Goal: Information Seeking & Learning: Understand process/instructions

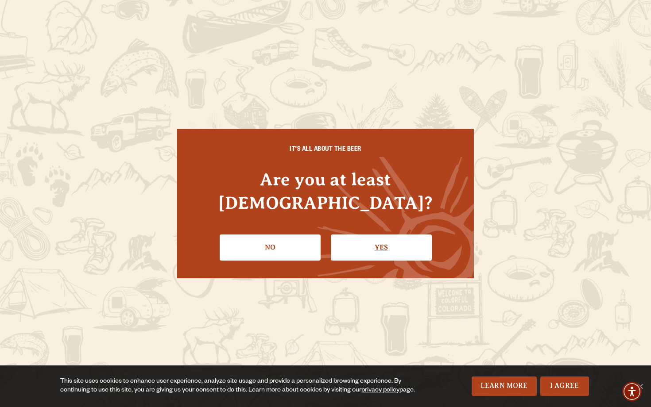
click at [372, 238] on link "Yes" at bounding box center [381, 248] width 101 height 26
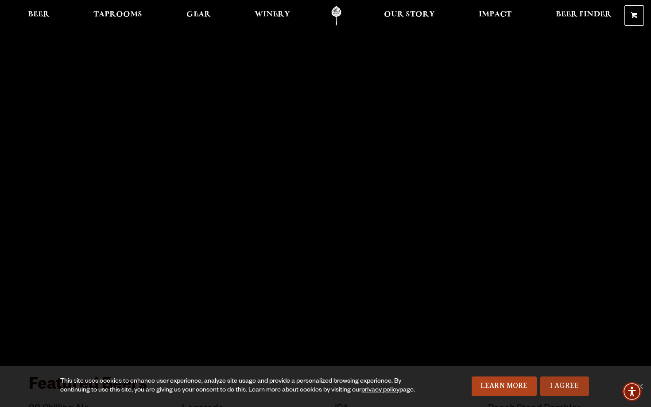
click at [560, 388] on link "I Agree" at bounding box center [564, 386] width 49 height 19
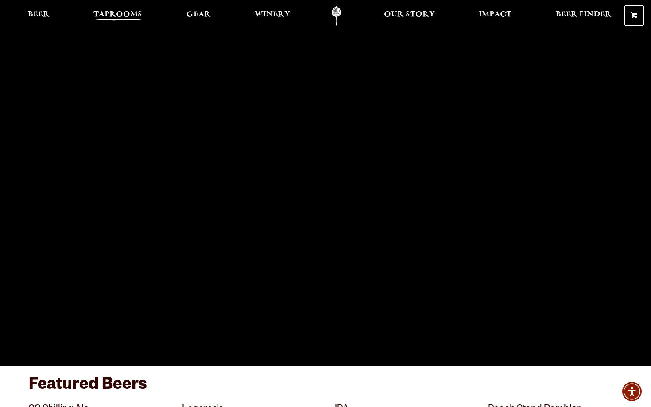
click at [108, 12] on span "Taprooms" at bounding box center [117, 14] width 49 height 7
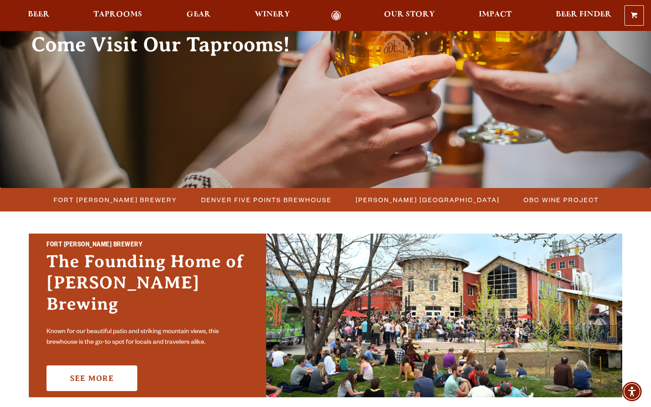
scroll to position [98, 0]
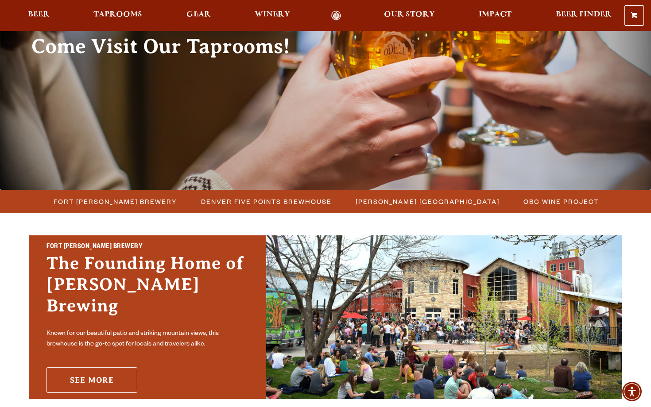
click at [107, 368] on link "See More" at bounding box center [91, 380] width 91 height 26
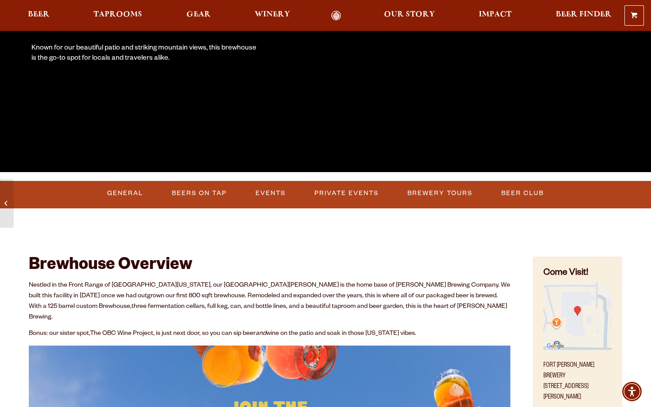
scroll to position [190, 0]
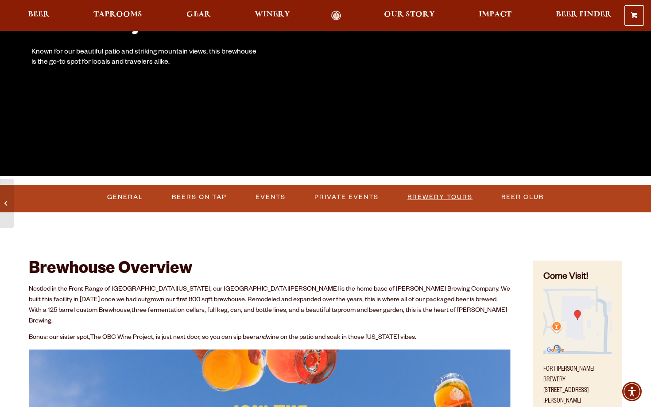
click at [453, 198] on link "Brewery Tours" at bounding box center [440, 197] width 72 height 20
